Goal: Task Accomplishment & Management: Use online tool/utility

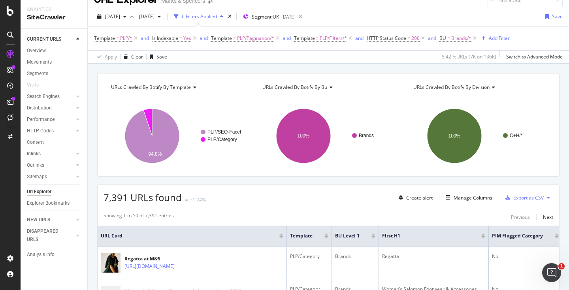
scroll to position [10, 0]
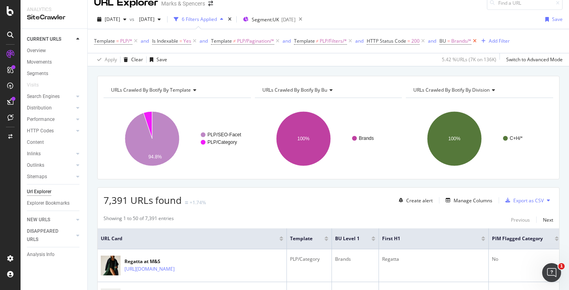
click at [478, 40] on icon at bounding box center [474, 41] width 7 height 8
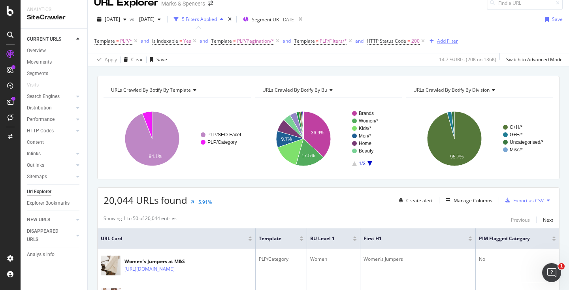
click at [442, 42] on div "Add Filter" at bounding box center [447, 41] width 21 height 7
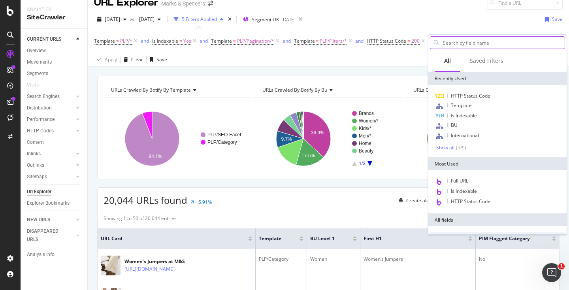
type input "y"
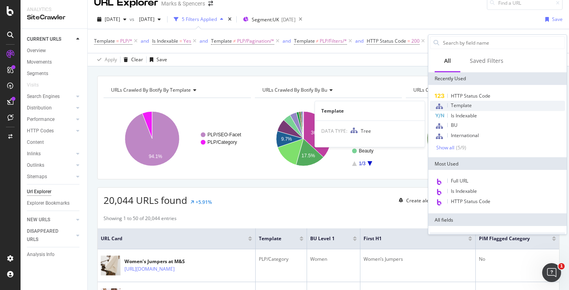
click at [477, 106] on div "Template" at bounding box center [497, 106] width 135 height 10
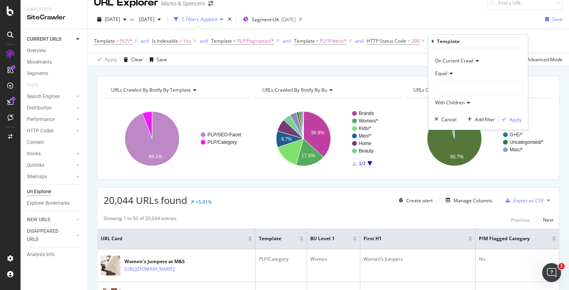
click at [460, 86] on div at bounding box center [478, 88] width 86 height 13
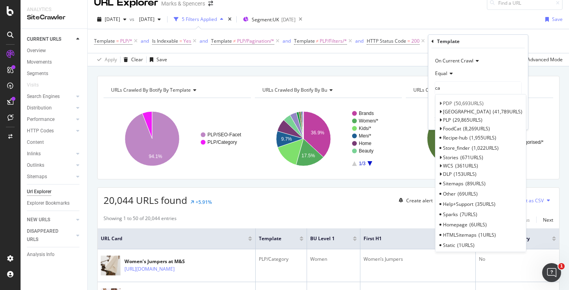
type input "c"
click at [439, 119] on icon at bounding box center [440, 120] width 3 height 5
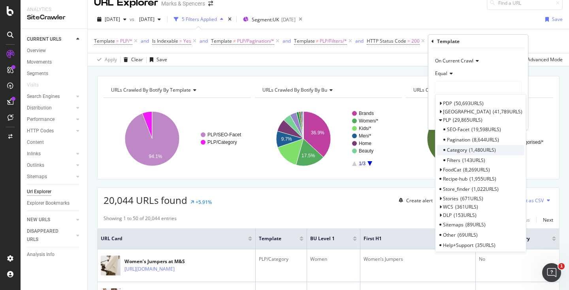
click at [463, 148] on span "Category" at bounding box center [457, 150] width 20 height 7
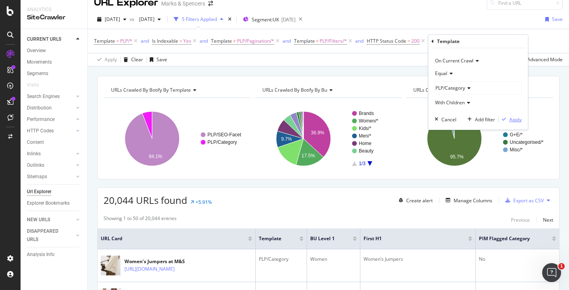
click at [515, 120] on div "Apply" at bounding box center [515, 119] width 12 height 7
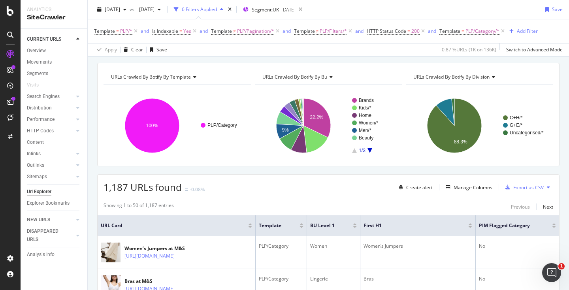
scroll to position [31, 0]
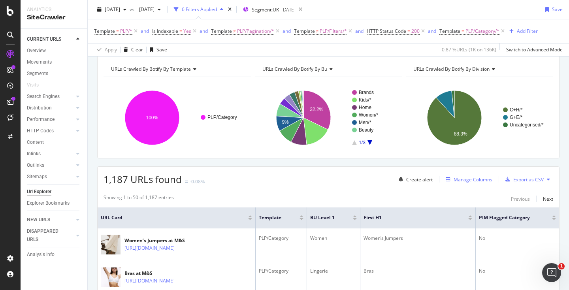
click at [483, 182] on div "Manage Columns" at bounding box center [472, 179] width 39 height 7
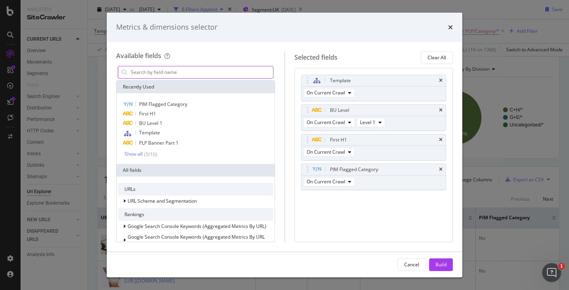
click at [200, 73] on input "modal" at bounding box center [201, 72] width 143 height 12
click at [436, 264] on div "Build" at bounding box center [440, 264] width 11 height 7
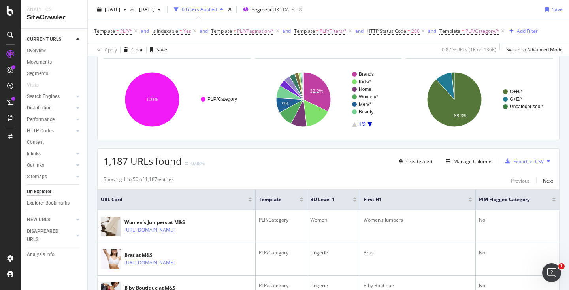
scroll to position [33, 0]
